Goal: Transaction & Acquisition: Download file/media

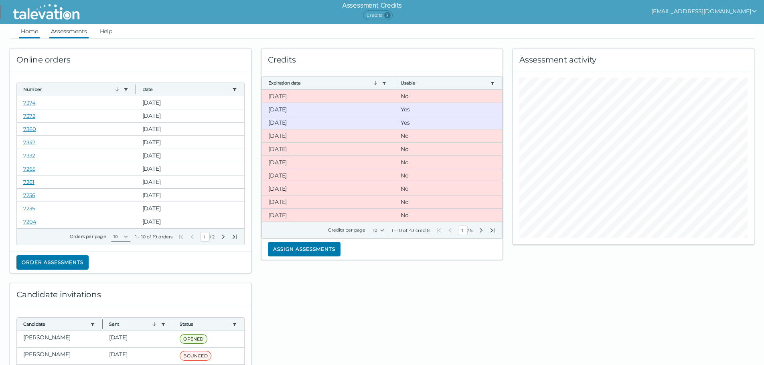
click at [67, 32] on link "Assessments" at bounding box center [68, 31] width 39 height 14
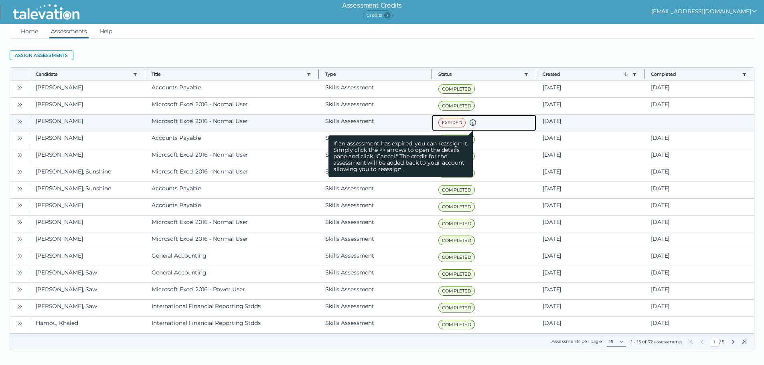
click at [472, 124] on icon at bounding box center [473, 123] width 10 height 10
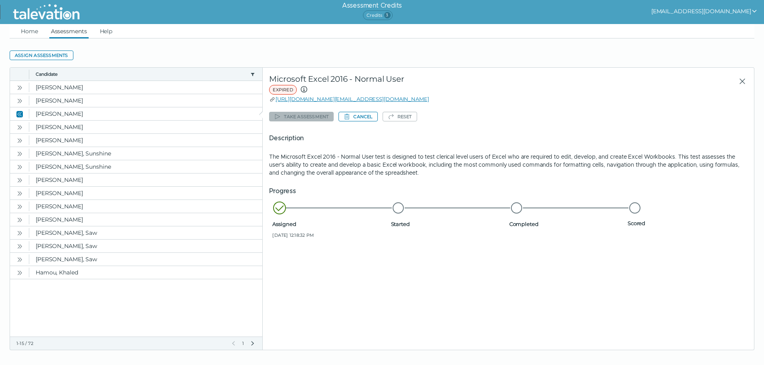
click at [382, 136] on h5 "Description" at bounding box center [508, 139] width 479 height 10
click at [366, 117] on button "Cancel" at bounding box center [358, 117] width 39 height 10
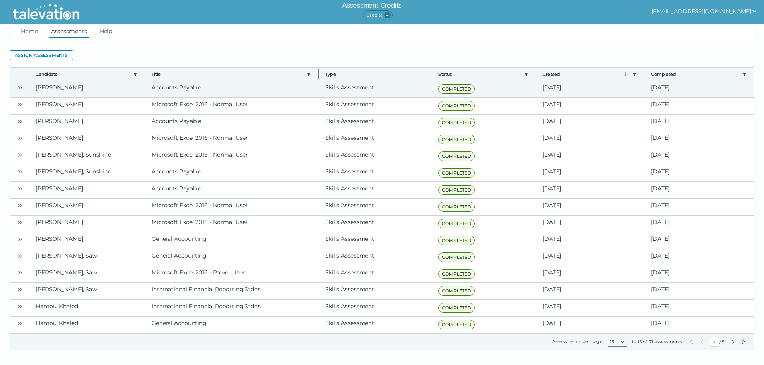
click at [21, 88] on icon "Open" at bounding box center [19, 88] width 6 height 6
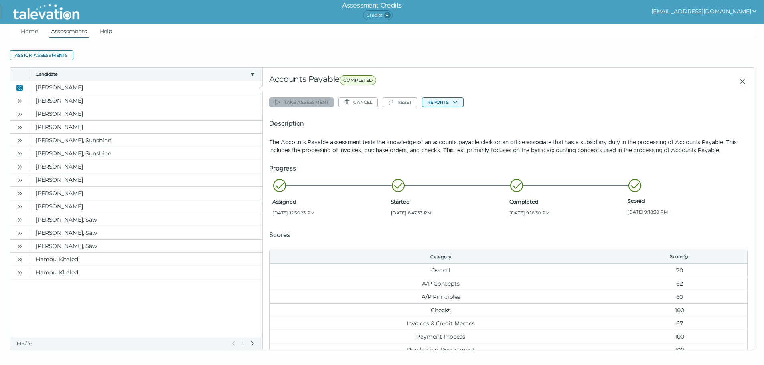
click at [443, 103] on button "Reports" at bounding box center [443, 102] width 42 height 10
click at [444, 120] on button "Accounts Payable" at bounding box center [451, 118] width 59 height 10
click at [18, 102] on icon "Open" at bounding box center [19, 101] width 6 height 6
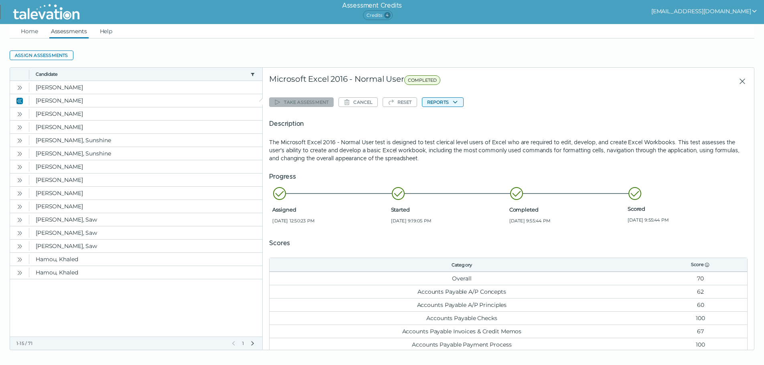
click at [456, 102] on icon "button" at bounding box center [455, 102] width 6 height 6
click at [461, 118] on button "Microsoft Excel 2016 - Normal User" at bounding box center [472, 118] width 101 height 10
click at [21, 114] on icon "Open" at bounding box center [19, 114] width 6 height 6
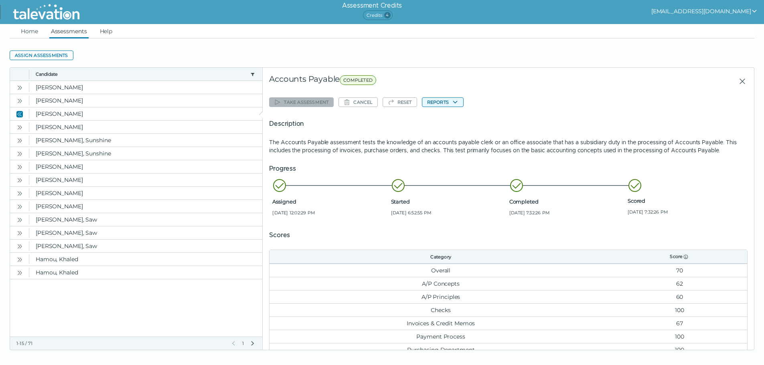
drag, startPoint x: 449, startPoint y: 101, endPoint x: 433, endPoint y: 102, distance: 15.3
click at [433, 102] on button "Reports" at bounding box center [443, 102] width 42 height 10
click at [454, 120] on button "Accounts Payable" at bounding box center [451, 118] width 59 height 10
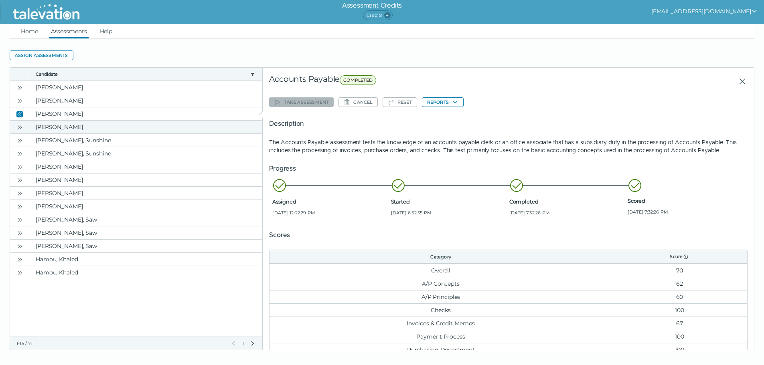
click at [20, 128] on icon "Open" at bounding box center [19, 127] width 6 height 6
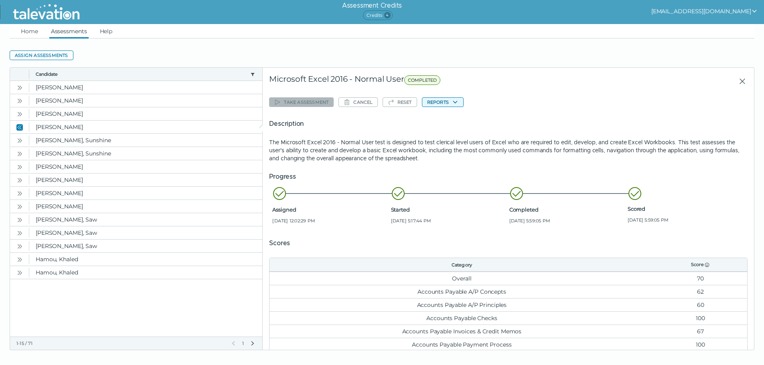
click at [444, 104] on button "Reports" at bounding box center [443, 102] width 42 height 10
click at [449, 116] on button "Microsoft Excel 2016 - Normal User" at bounding box center [472, 118] width 101 height 10
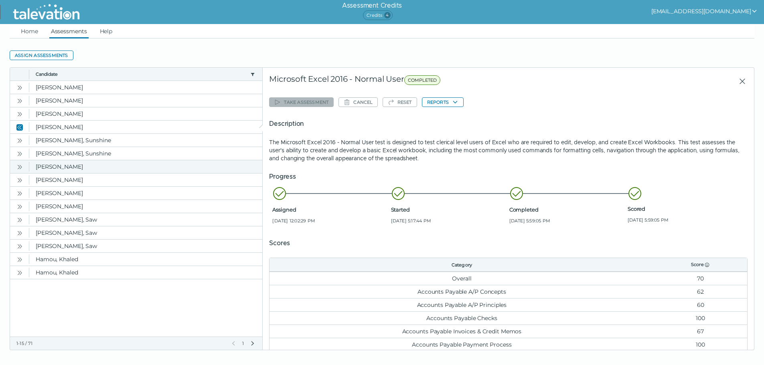
click at [20, 166] on icon "Open" at bounding box center [19, 167] width 6 height 6
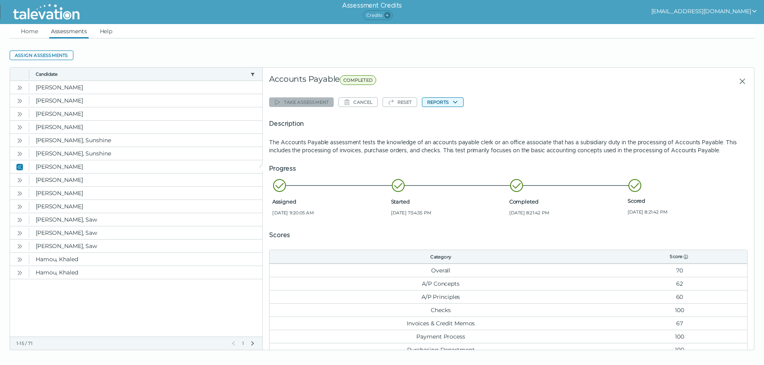
click at [449, 101] on button "Reports" at bounding box center [443, 102] width 42 height 10
click at [451, 117] on button "Accounts Payable" at bounding box center [451, 118] width 59 height 10
click at [22, 179] on icon "Open" at bounding box center [19, 180] width 6 height 6
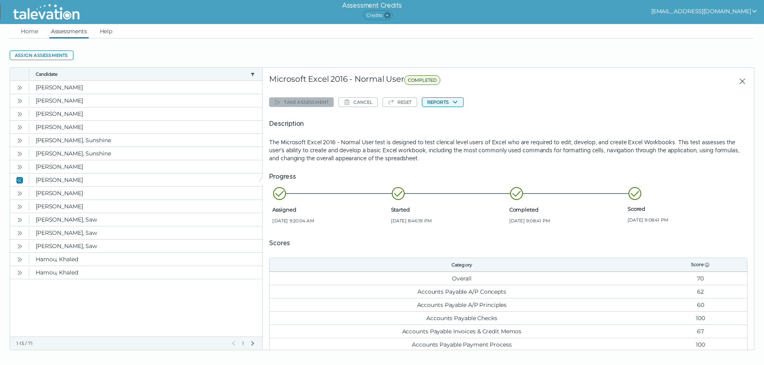
click at [447, 102] on button "Reports" at bounding box center [443, 102] width 42 height 10
click at [451, 118] on button "Microsoft Excel 2016 - Normal User" at bounding box center [472, 118] width 101 height 10
